Goal: Transaction & Acquisition: Download file/media

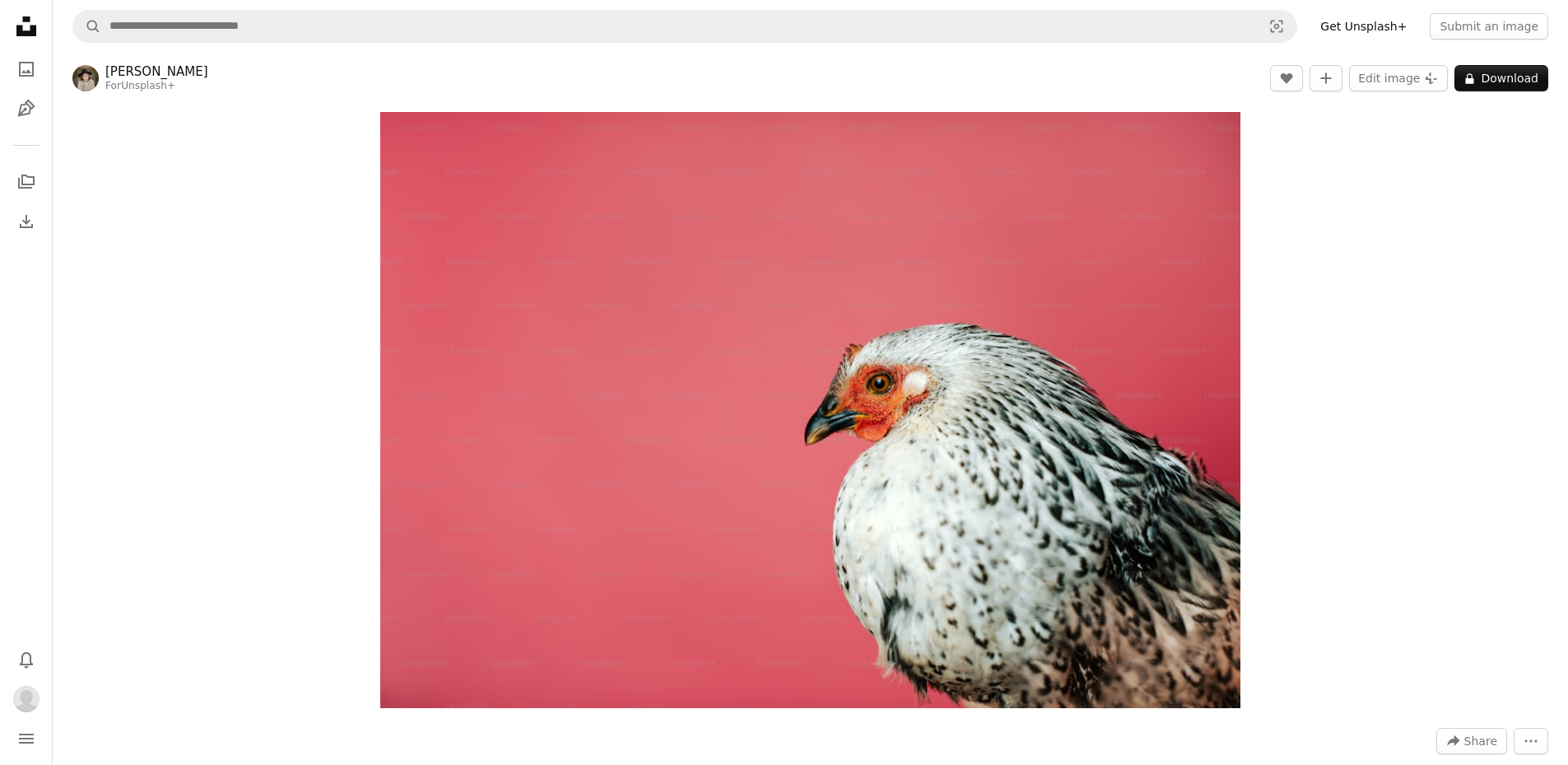
scroll to position [5929, 0]
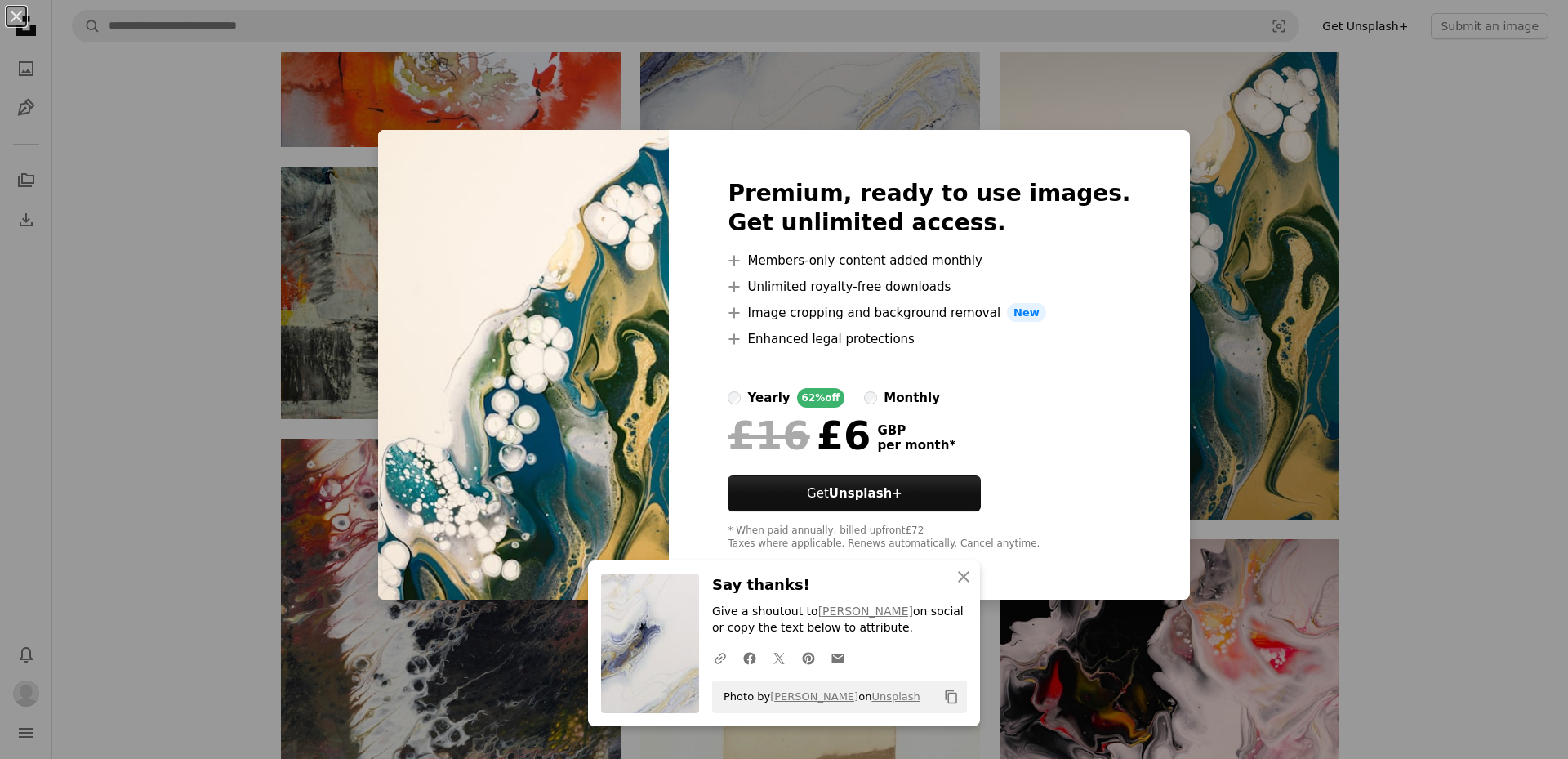
click at [1474, 264] on div "An X shape Premium, ready to use images. Get unlimited access. A plus sign Memb…" at bounding box center [784, 379] width 1568 height 759
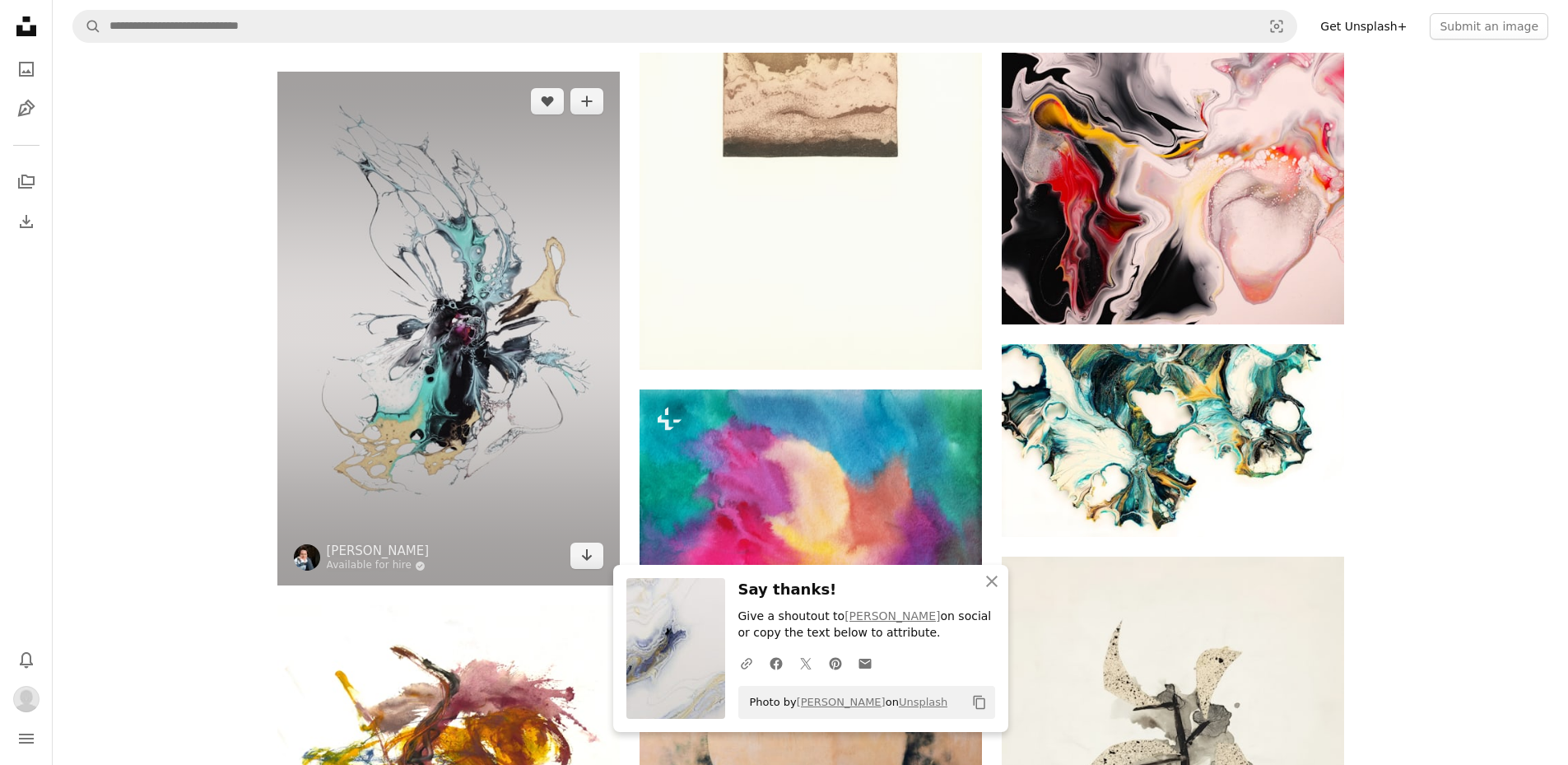
scroll to position [8152, 0]
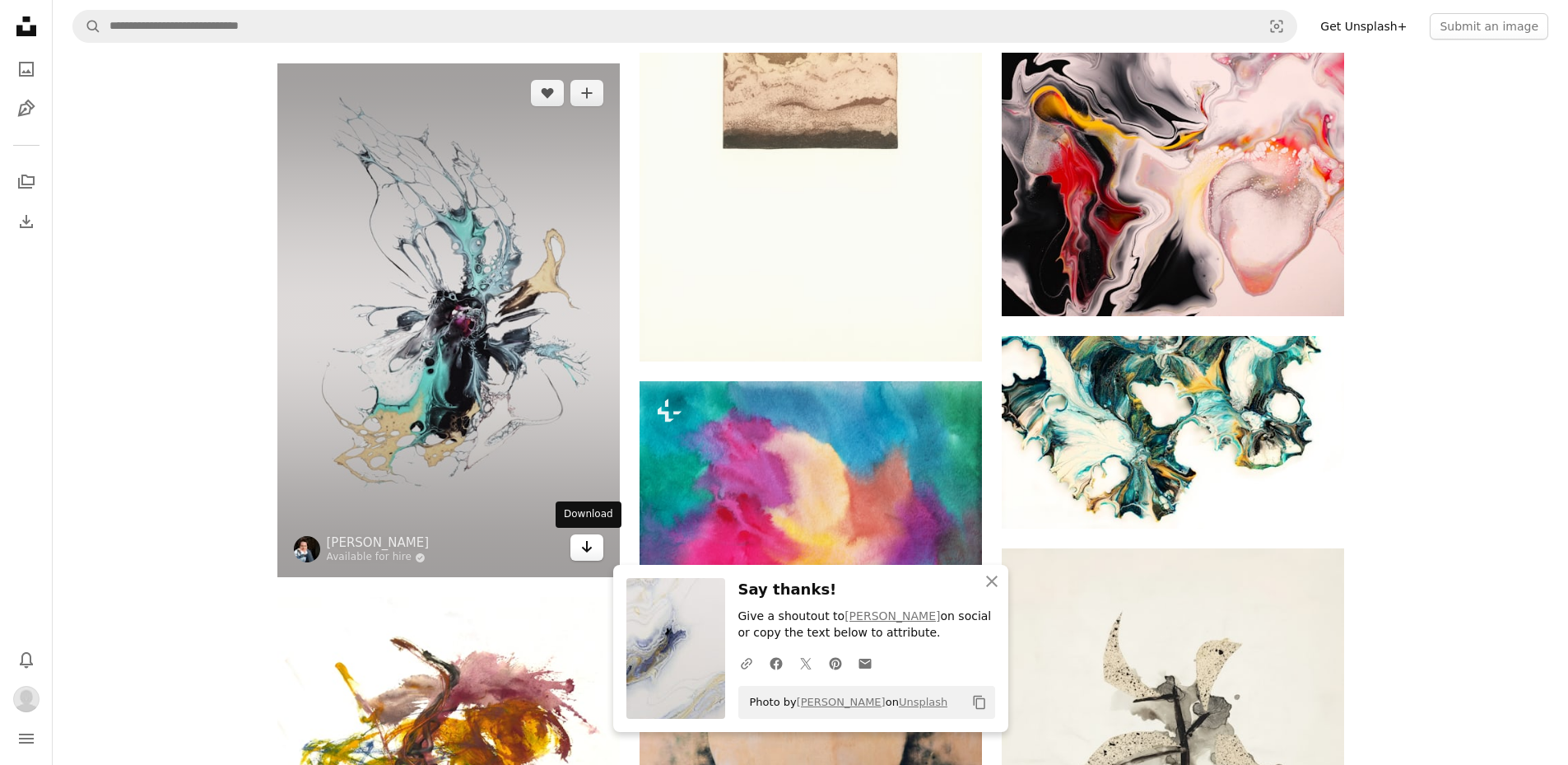
click at [581, 545] on icon "Arrow pointing down" at bounding box center [587, 546] width 13 height 20
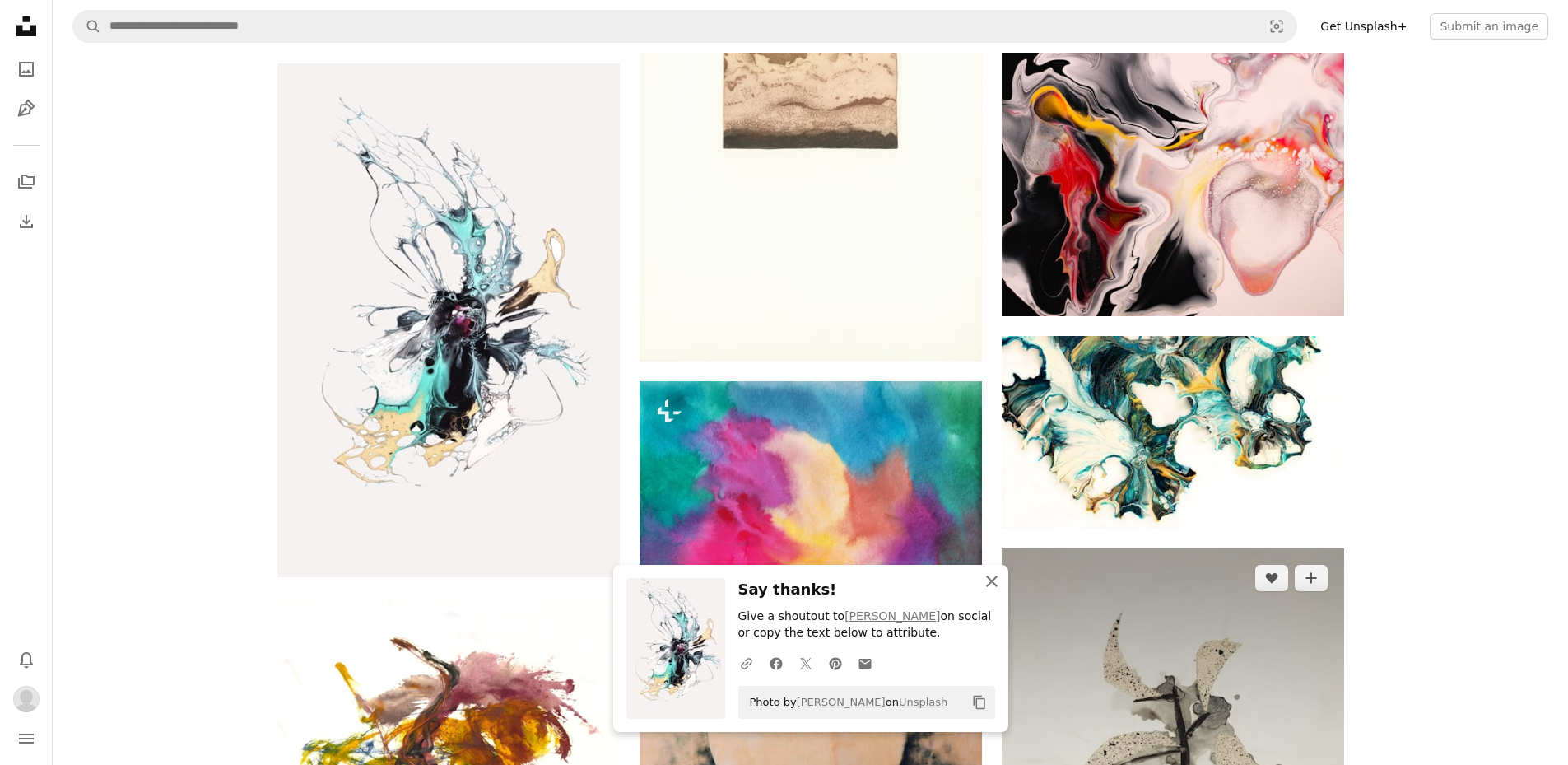
drag, startPoint x: 992, startPoint y: 577, endPoint x: 1034, endPoint y: 566, distance: 43.4
click at [992, 577] on icon "An X shape" at bounding box center [992, 581] width 20 height 20
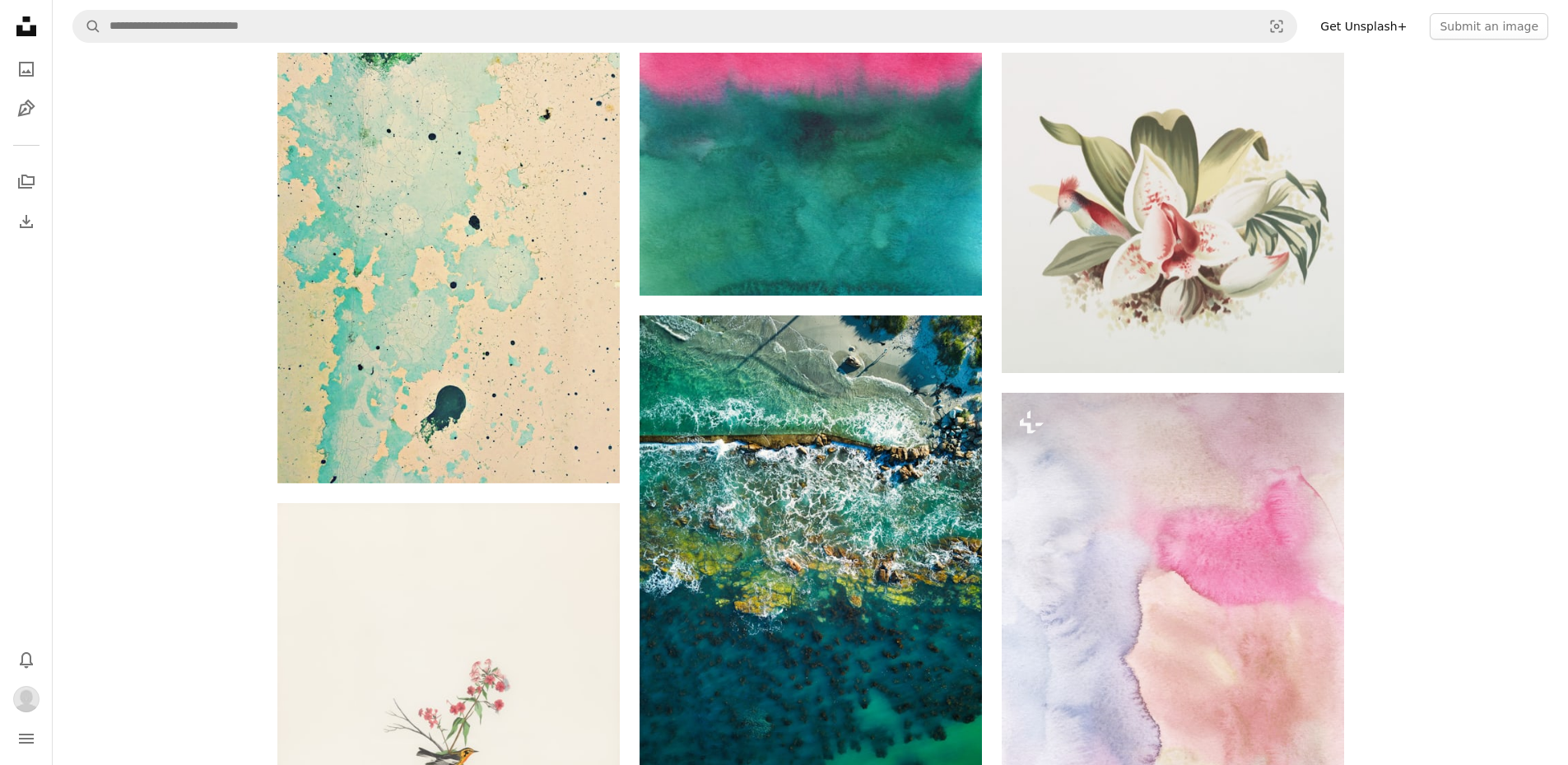
scroll to position [11446, 0]
